Goal: Check status: Check status

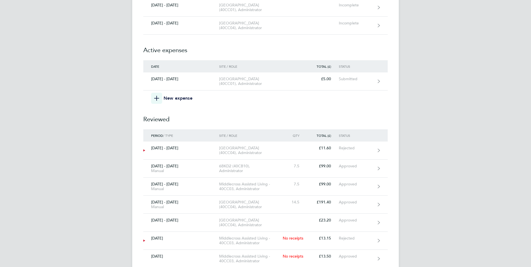
scroll to position [278, 0]
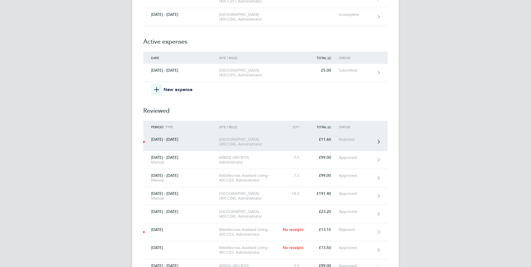
click at [256, 147] on div "[GEOGRAPHIC_DATA] (40CC04), Administrator" at bounding box center [251, 141] width 64 height 9
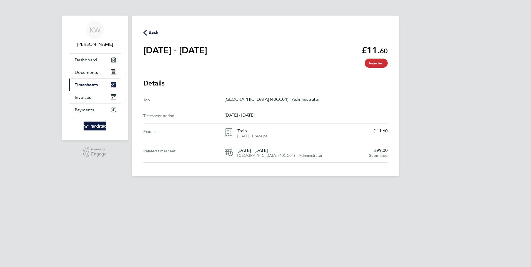
click at [151, 31] on span "Back" at bounding box center [153, 32] width 10 height 7
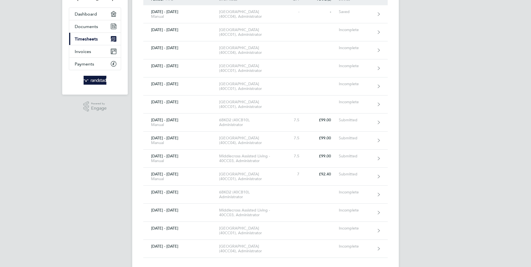
scroll to position [56, 0]
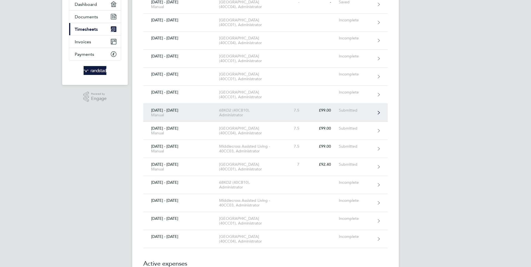
click at [307, 113] on div "£99.00" at bounding box center [323, 110] width 32 height 5
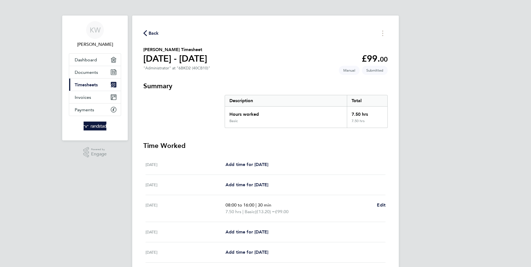
click at [150, 32] on span "Back" at bounding box center [153, 33] width 10 height 7
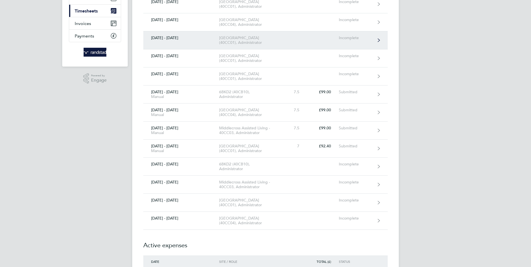
scroll to position [83, 0]
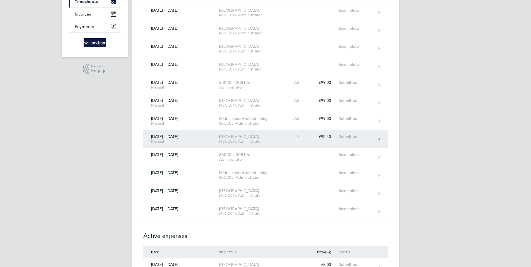
click at [256, 144] on div "[GEOGRAPHIC_DATA] (40CC01), Administrator" at bounding box center [251, 138] width 64 height 9
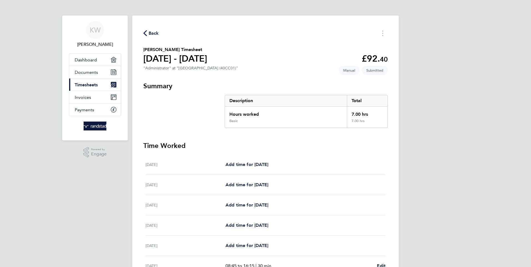
click at [152, 31] on span "Back" at bounding box center [153, 33] width 10 height 7
